Goal: Information Seeking & Learning: Learn about a topic

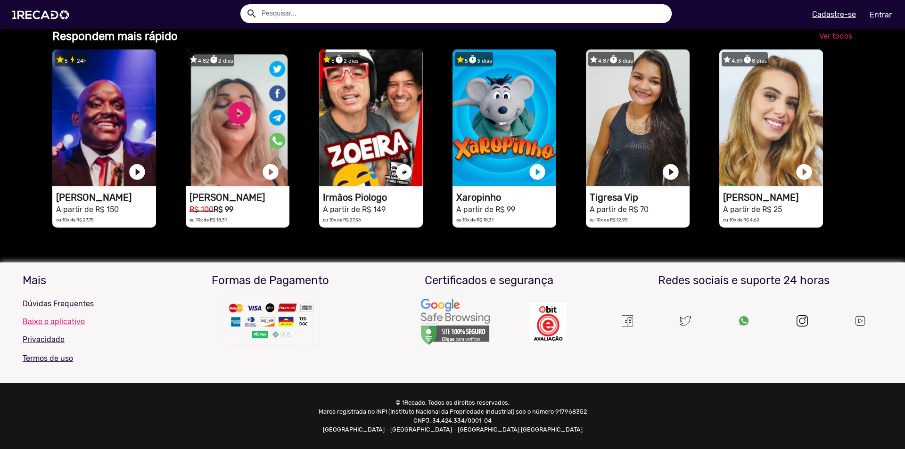
scroll to position [0, 655]
drag, startPoint x: 65, startPoint y: 304, endPoint x: 33, endPoint y: 307, distance: 31.7
click at [33, 307] on p "Dúvidas Frequentes" at bounding box center [89, 303] width 132 height 11
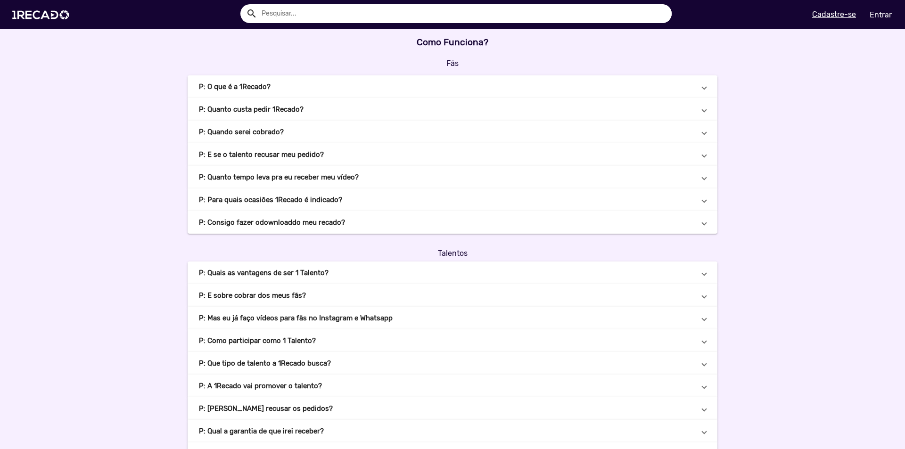
click at [267, 79] on mat-expansion-panel-header "P: O que é a 1Recado?" at bounding box center [453, 86] width 530 height 23
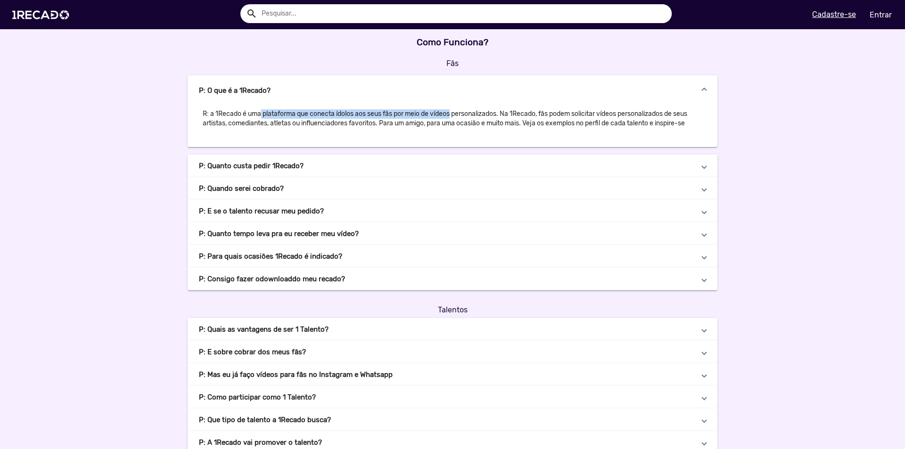
drag, startPoint x: 259, startPoint y: 112, endPoint x: 450, endPoint y: 112, distance: 191.4
click at [450, 112] on p "R: a 1Recado é uma plataforma que conecta ídolos aos seus fãs por meio de vídeo…" at bounding box center [452, 119] width 507 height 26
click at [35, 14] on img at bounding box center [42, 15] width 71 height 40
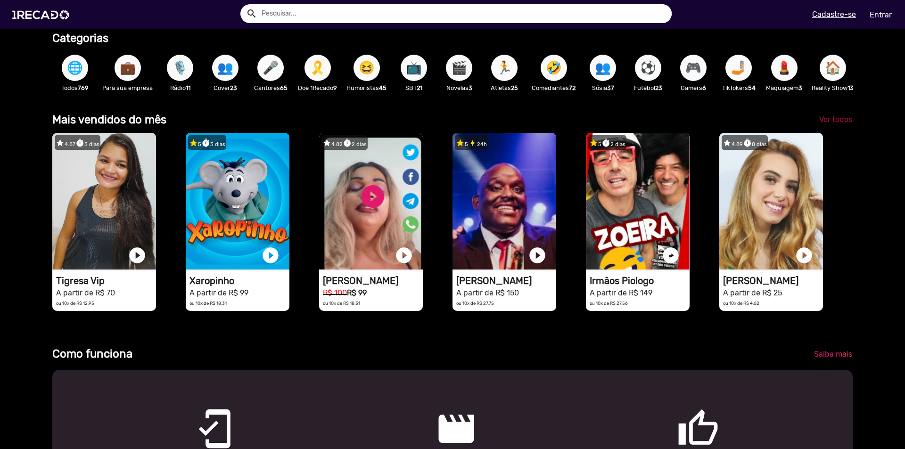
scroll to position [283, 0]
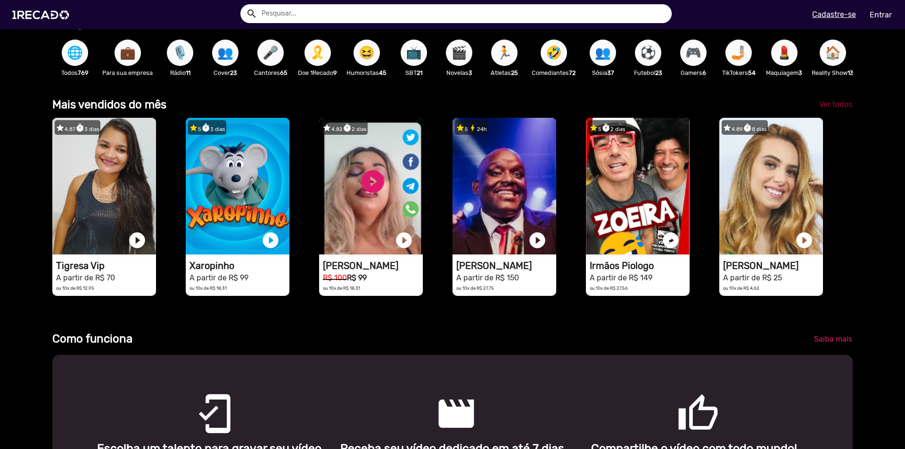
click at [832, 109] on span "Ver todos" at bounding box center [835, 104] width 33 height 9
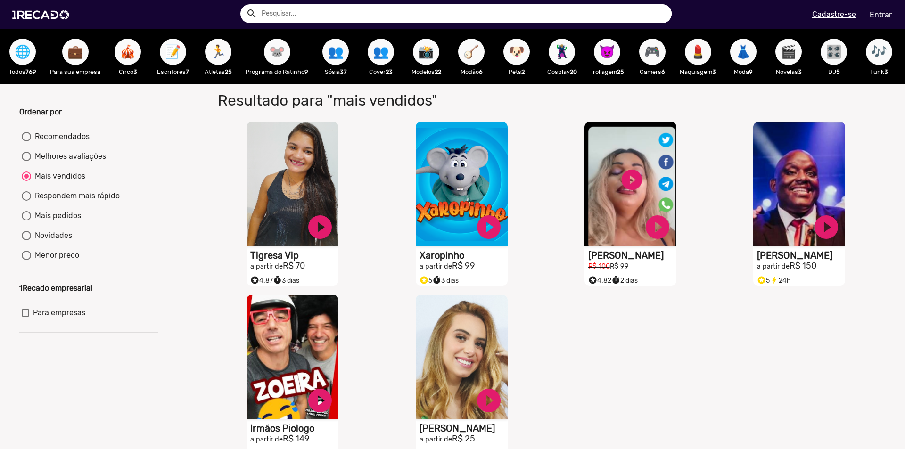
click at [23, 47] on span "🌐" at bounding box center [23, 52] width 16 height 26
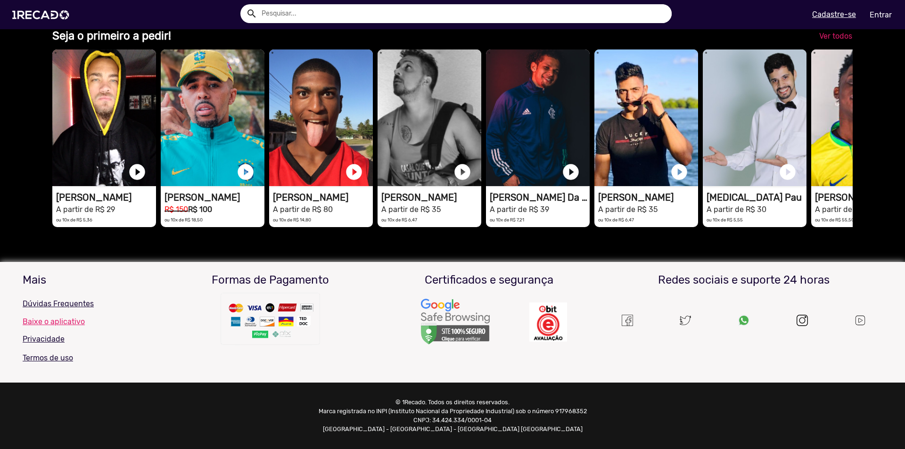
scroll to position [0, 2694]
